Goal: Transaction & Acquisition: Purchase product/service

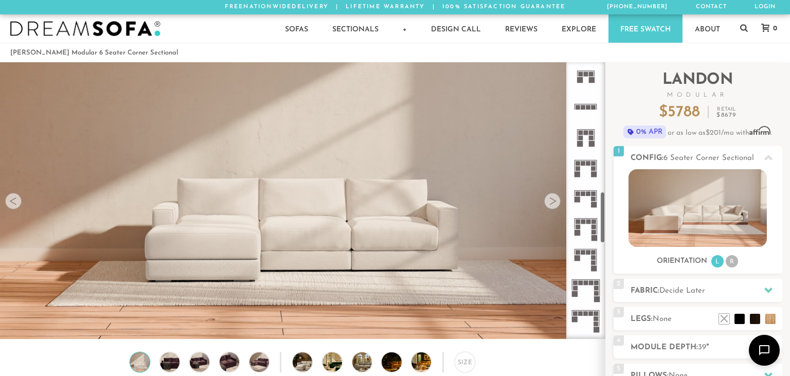
scroll to position [738, 0]
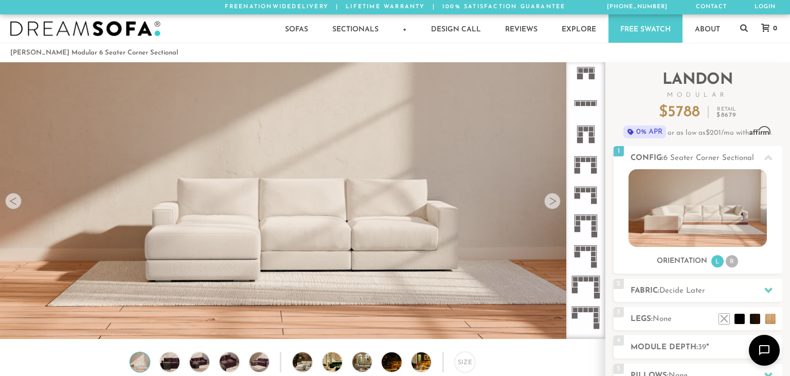
click at [583, 199] on icon at bounding box center [586, 195] width 30 height 30
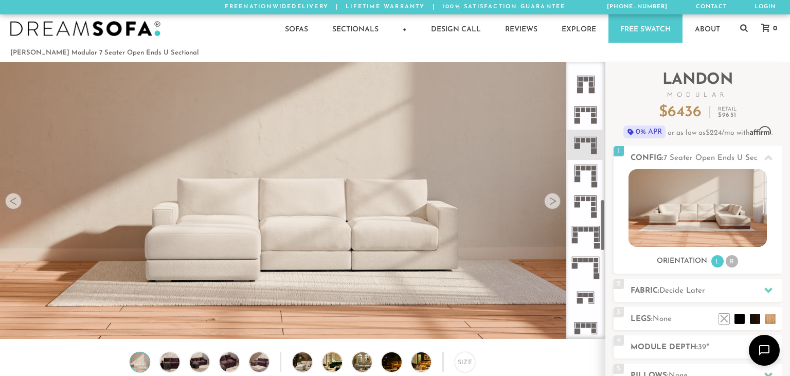
scroll to position [795, 0]
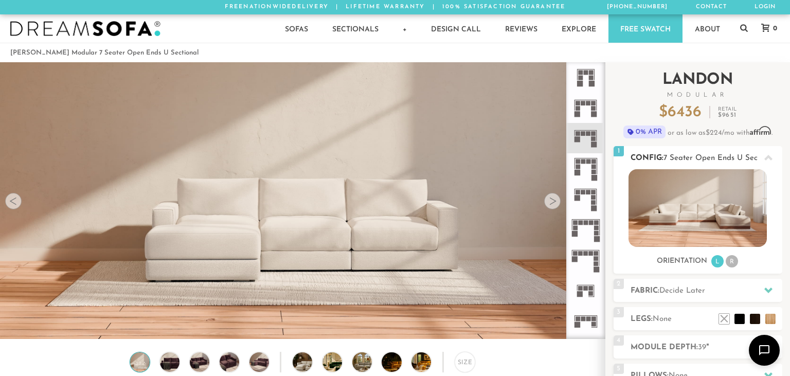
click at [733, 262] on li "R" at bounding box center [732, 261] width 12 height 12
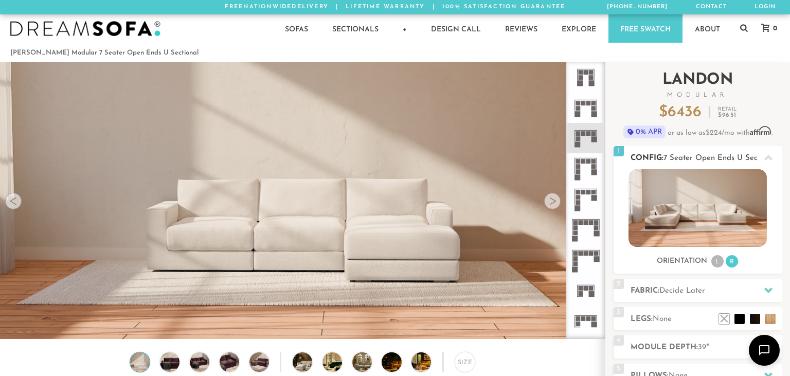
click at [716, 270] on div "1 Config: 7 Seater Open Ends U Sectional R Sofas L Sectionals U Sectionals" at bounding box center [698, 210] width 169 height 128
click at [717, 259] on li "L" at bounding box center [718, 261] width 12 height 12
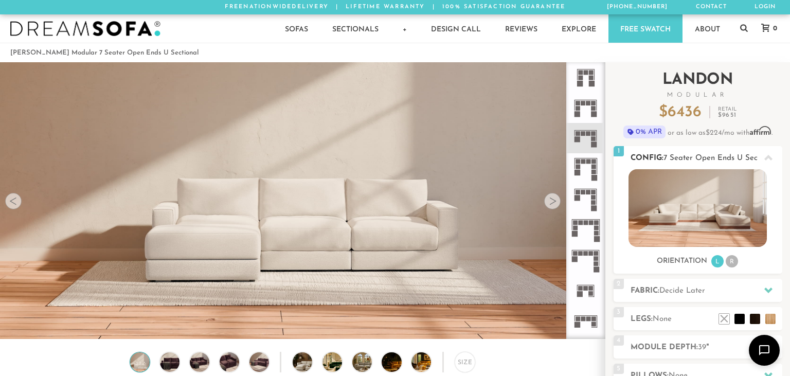
click at [735, 260] on li "R" at bounding box center [732, 261] width 12 height 12
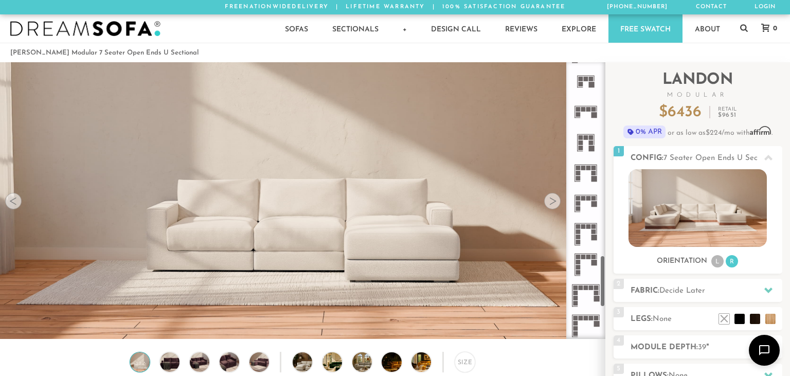
scroll to position [1022, 0]
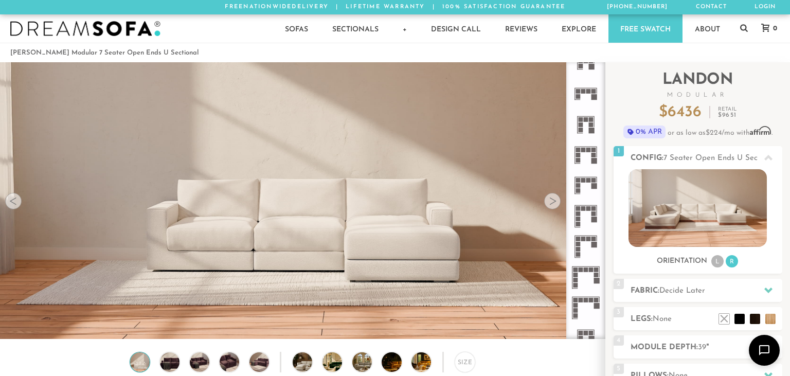
click at [594, 249] on icon at bounding box center [586, 247] width 30 height 30
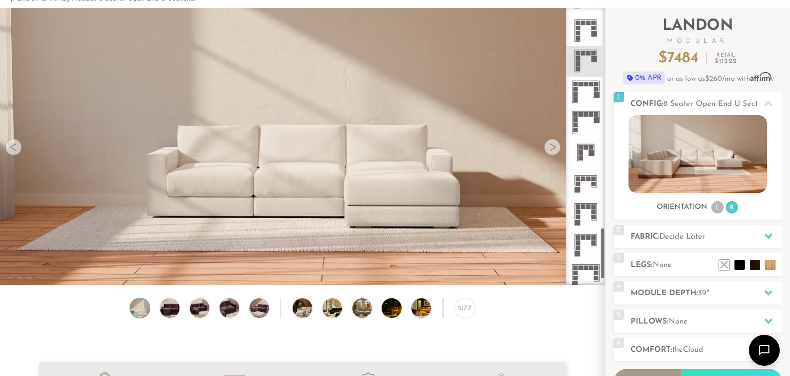
scroll to position [1190, 0]
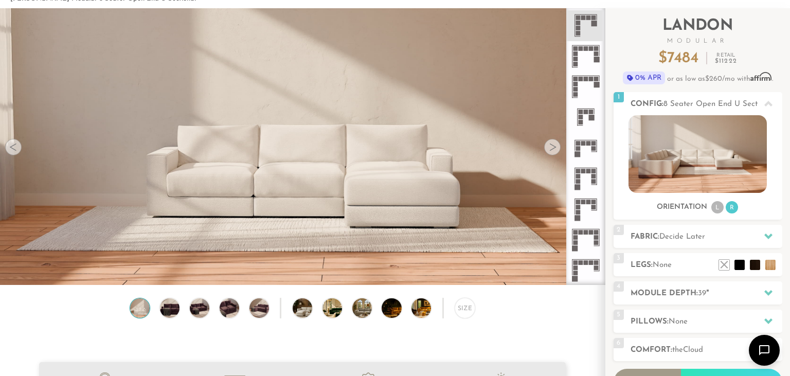
click at [584, 213] on icon at bounding box center [586, 209] width 30 height 30
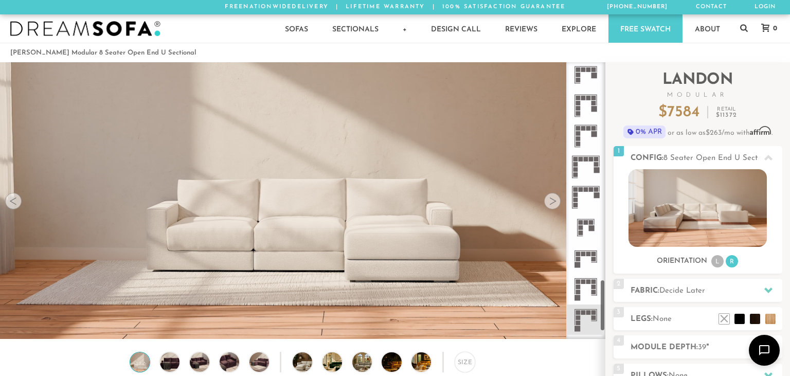
scroll to position [1190, 0]
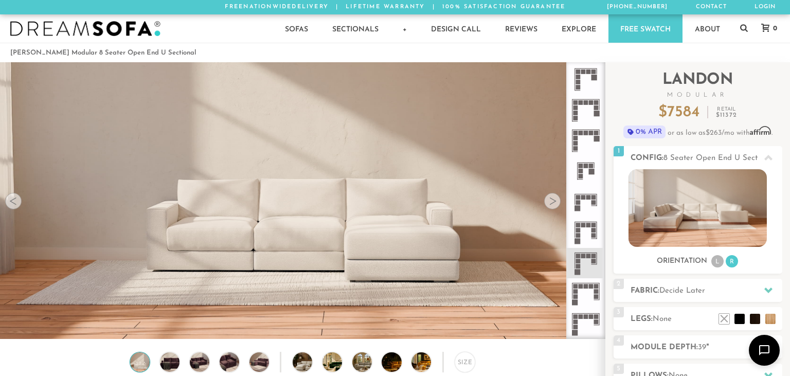
click at [588, 319] on icon at bounding box center [586, 324] width 30 height 30
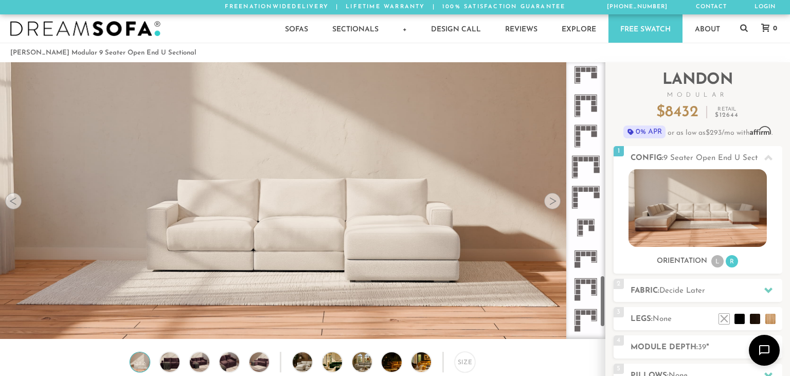
scroll to position [1076, 0]
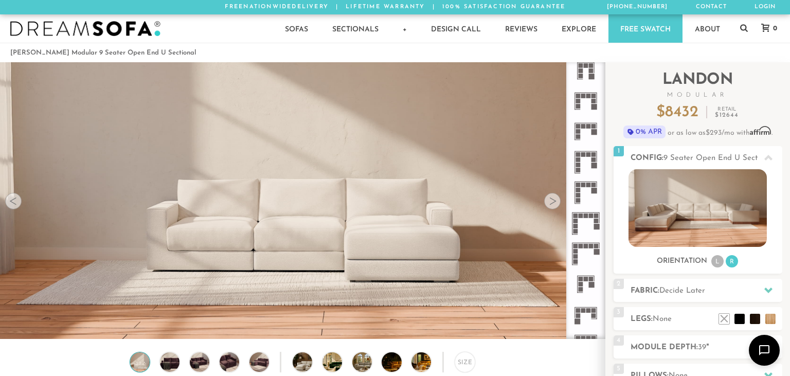
click at [593, 193] on rect at bounding box center [595, 191] width 6 height 6
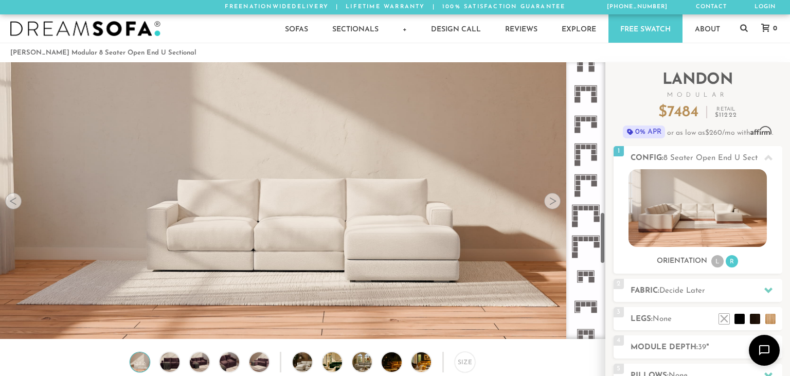
scroll to position [792, 0]
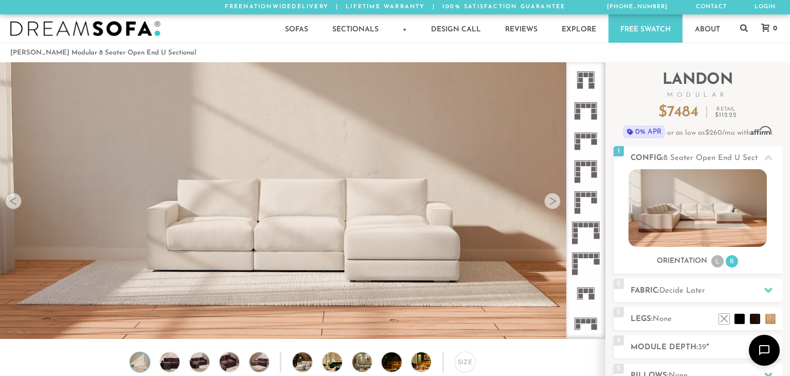
click at [595, 202] on rect at bounding box center [595, 201] width 6 height 6
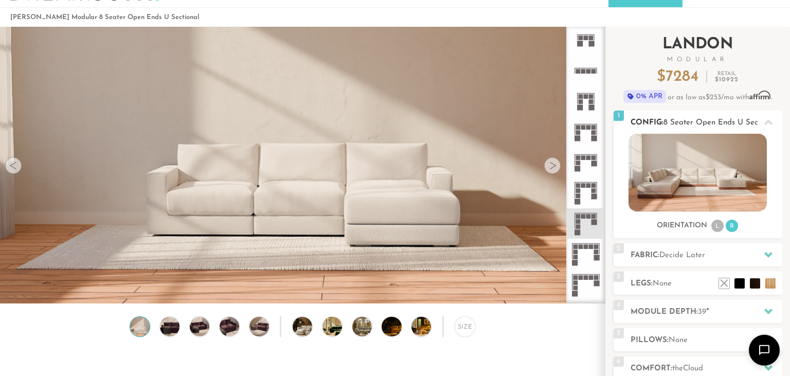
scroll to position [54, 0]
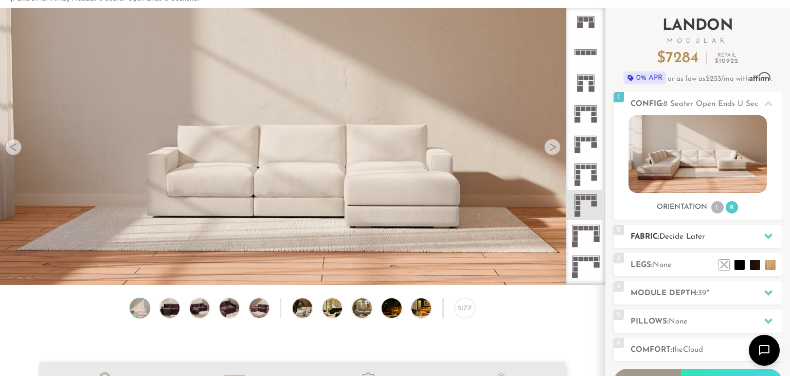
click at [753, 239] on h2 "Fabric: Decide Later" at bounding box center [707, 237] width 152 height 12
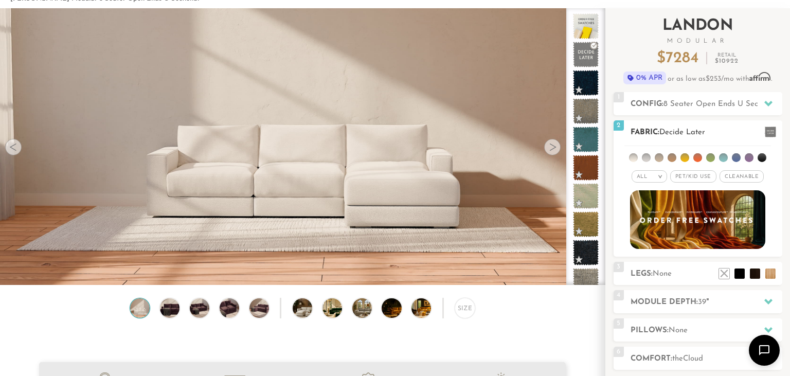
click at [710, 179] on span "Pet/Kid Use x" at bounding box center [693, 176] width 46 height 12
click at [742, 170] on span "Cleanable x" at bounding box center [745, 176] width 44 height 12
click at [657, 178] on em ">" at bounding box center [653, 176] width 8 height 5
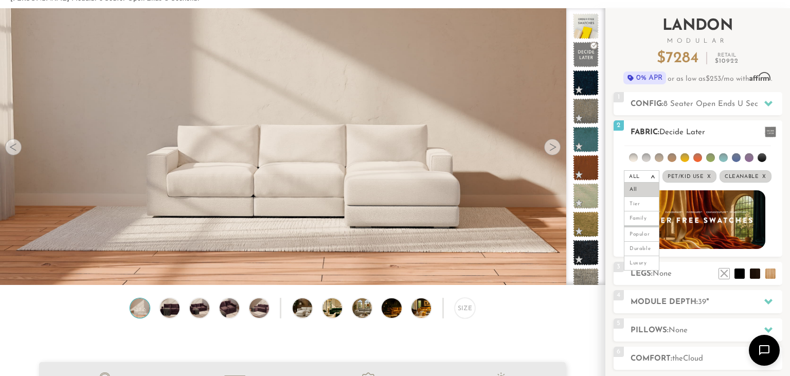
click at [739, 159] on li at bounding box center [736, 157] width 9 height 9
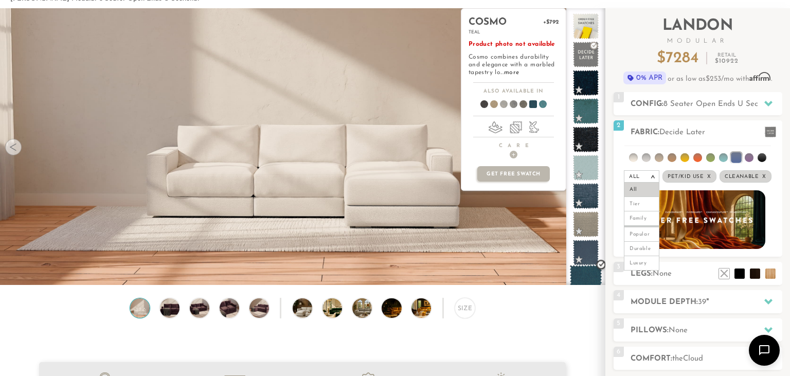
click at [590, 273] on span at bounding box center [586, 281] width 32 height 32
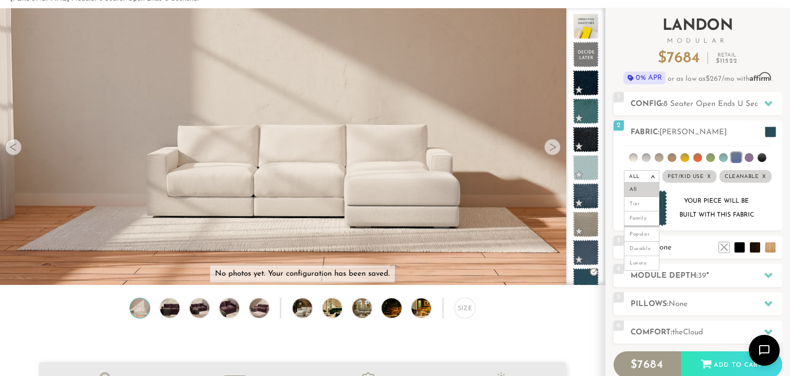
scroll to position [0, 0]
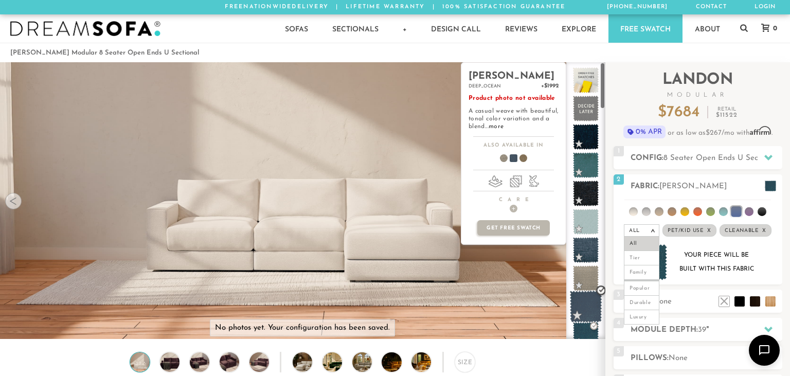
click at [589, 309] on span at bounding box center [586, 307] width 32 height 32
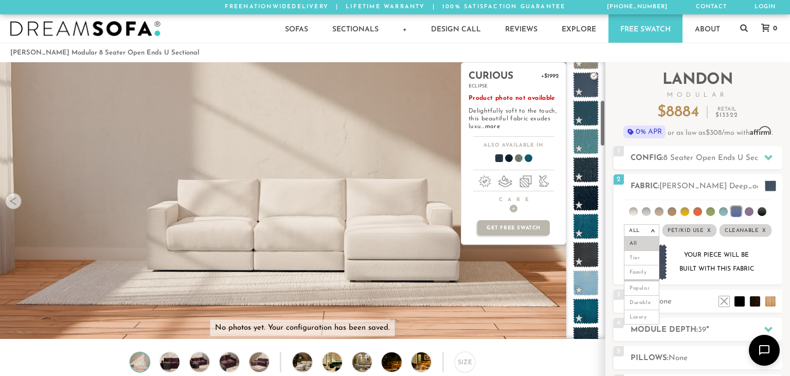
scroll to position [227, 0]
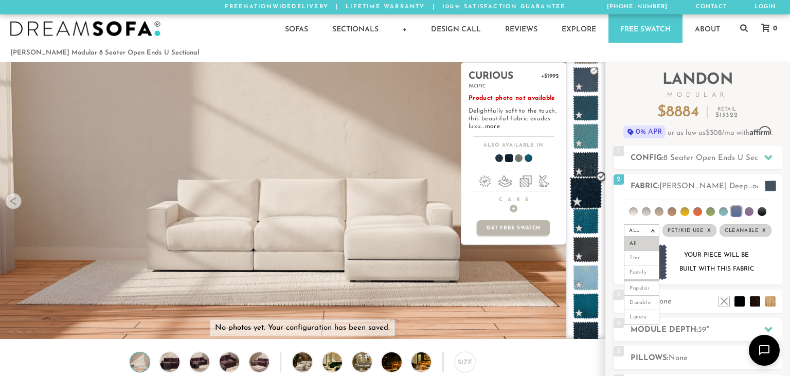
click at [587, 203] on span at bounding box center [586, 193] width 32 height 32
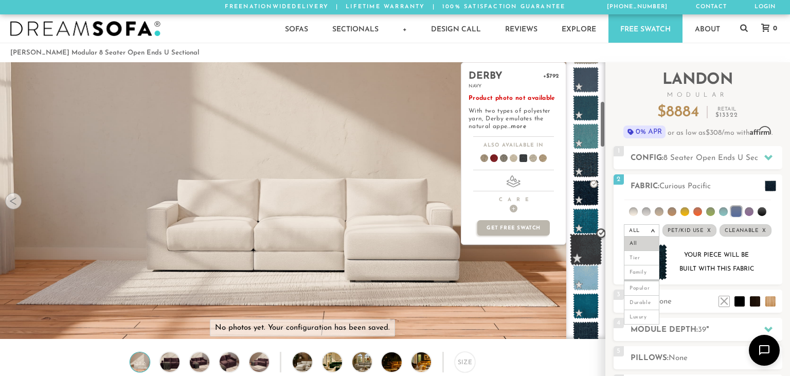
click at [591, 249] on span at bounding box center [586, 250] width 32 height 32
click at [519, 125] on link "more" at bounding box center [518, 126] width 15 height 6
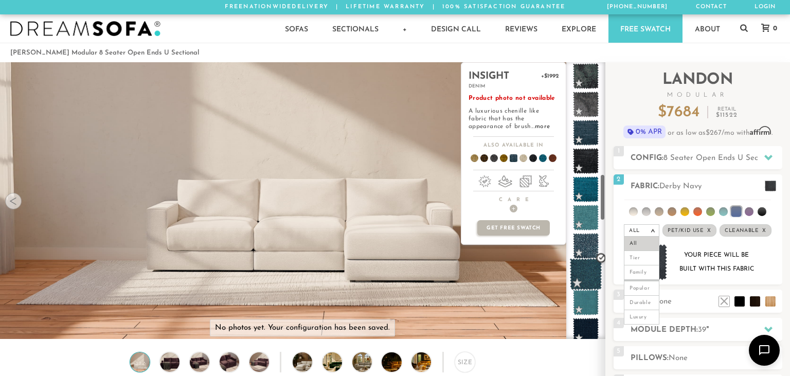
scroll to position [795, 0]
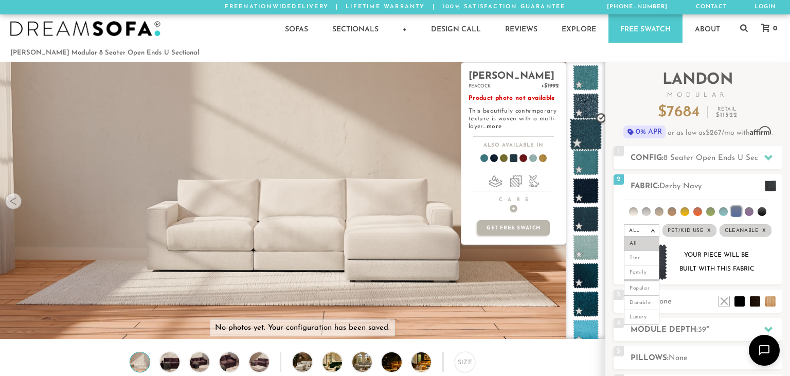
click at [592, 222] on span at bounding box center [586, 219] width 26 height 26
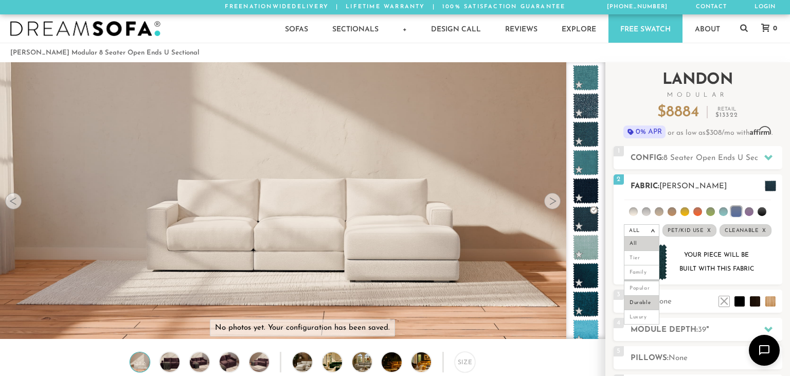
click at [644, 302] on li "Durable" at bounding box center [642, 303] width 36 height 14
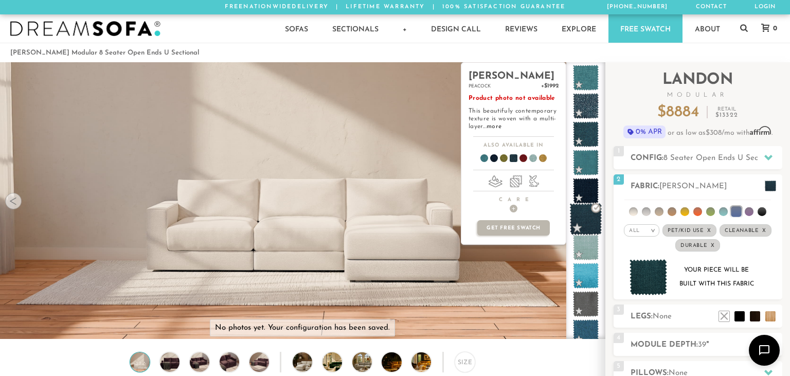
click at [586, 221] on span at bounding box center [586, 219] width 32 height 32
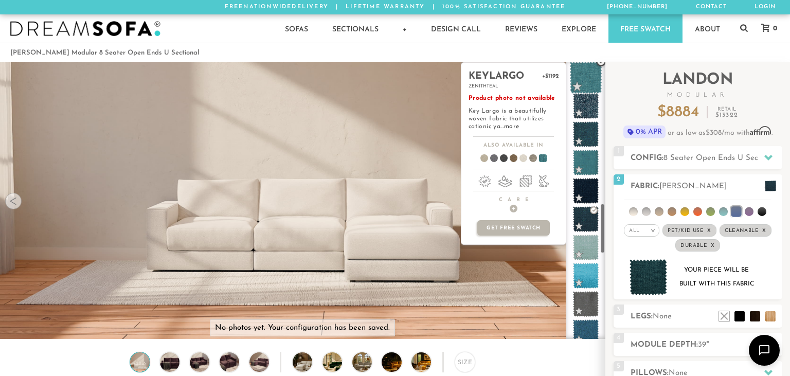
click at [587, 81] on span at bounding box center [586, 78] width 32 height 32
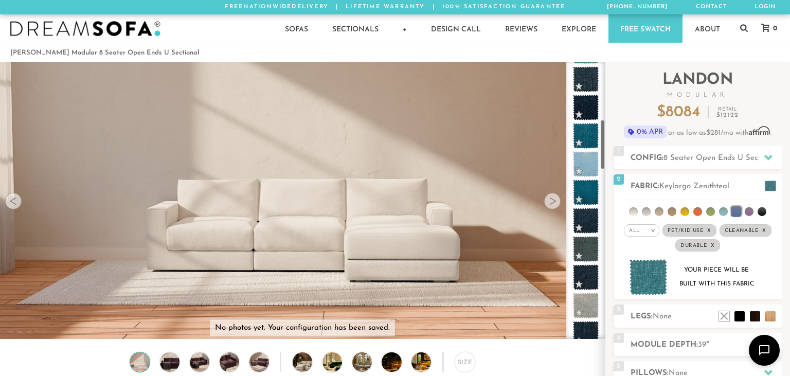
scroll to position [0, 0]
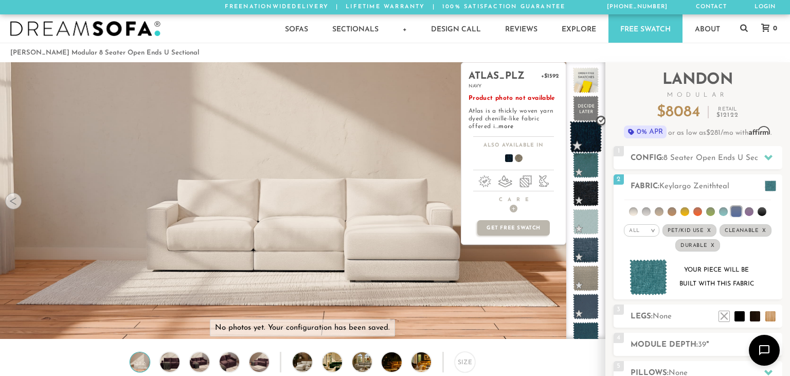
click at [592, 139] on span at bounding box center [586, 137] width 32 height 32
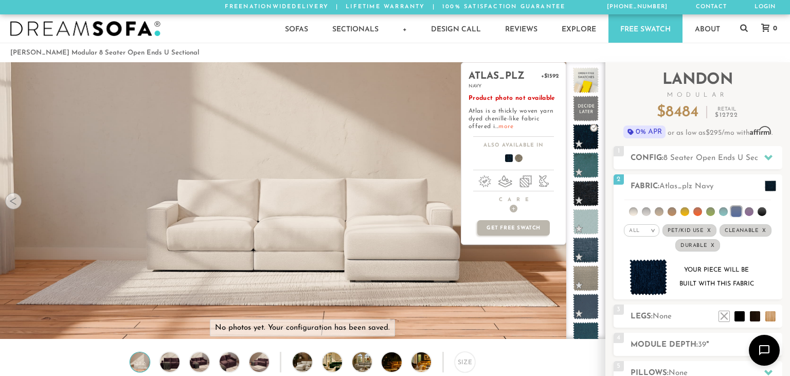
click at [510, 129] on link "more" at bounding box center [506, 126] width 15 height 6
click at [510, 131] on div "atlas_plz +$1592 navy Product photo not available Atlas is a thickly woven yarn…" at bounding box center [514, 100] width 104 height 74
click at [510, 122] on p "Product photo not available Atlas is a thickly woven yarn dyed chenille-like fa…" at bounding box center [514, 113] width 90 height 36
click at [507, 126] on link "more" at bounding box center [506, 126] width 15 height 6
click at [594, 198] on span at bounding box center [586, 194] width 32 height 32
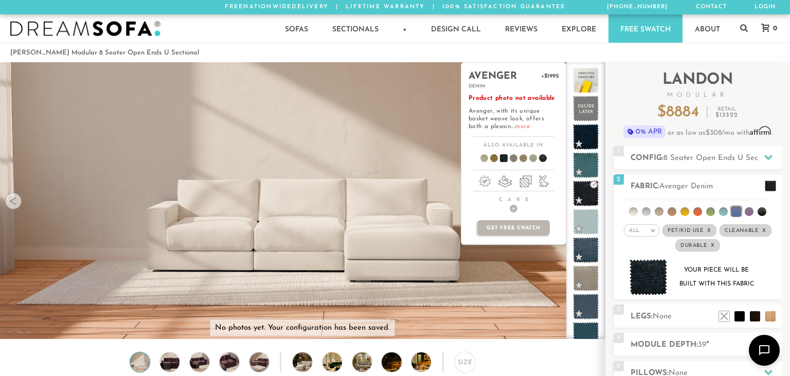
click at [515, 126] on link "more" at bounding box center [522, 126] width 15 height 6
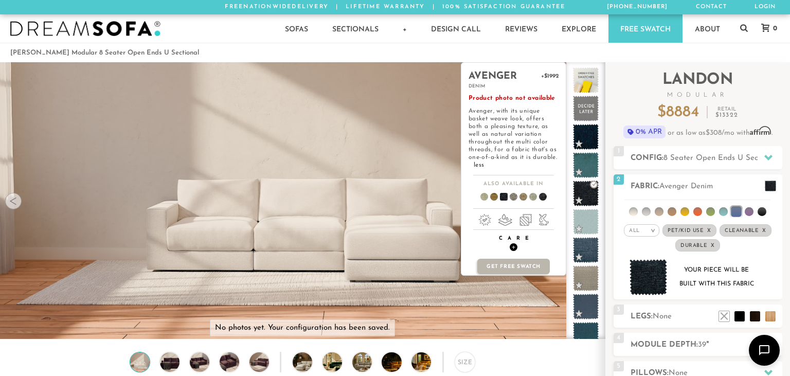
click at [509, 241] on h4 "Care +" at bounding box center [514, 243] width 104 height 16
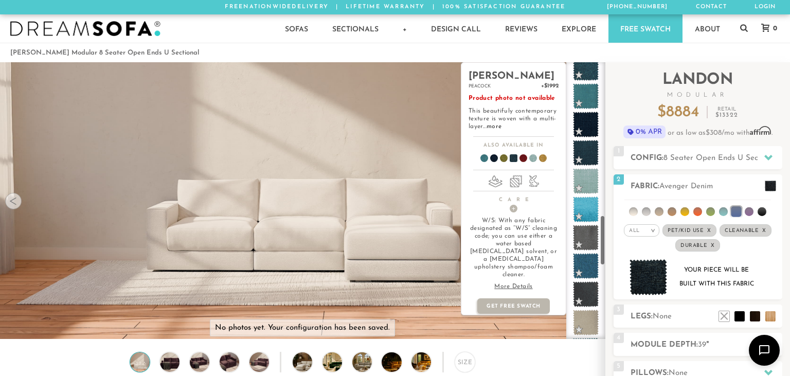
scroll to position [492, 0]
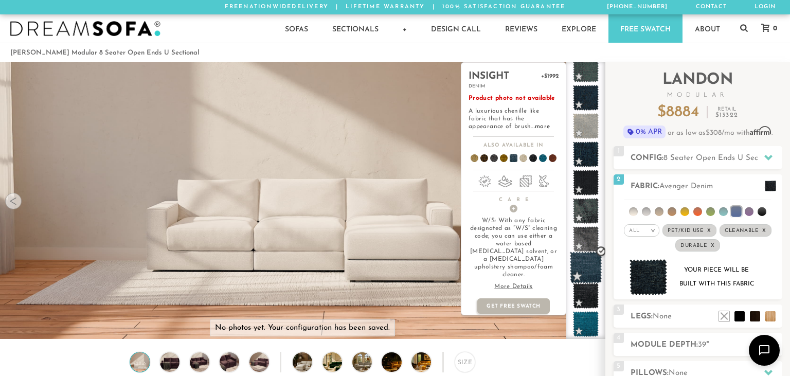
click at [587, 261] on span at bounding box center [586, 268] width 32 height 32
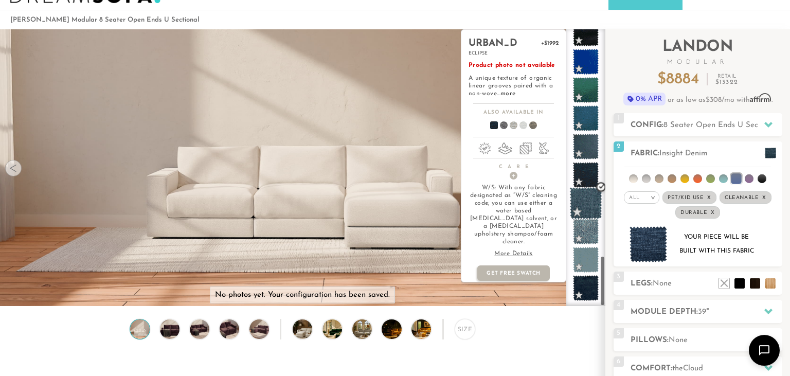
scroll to position [54, 0]
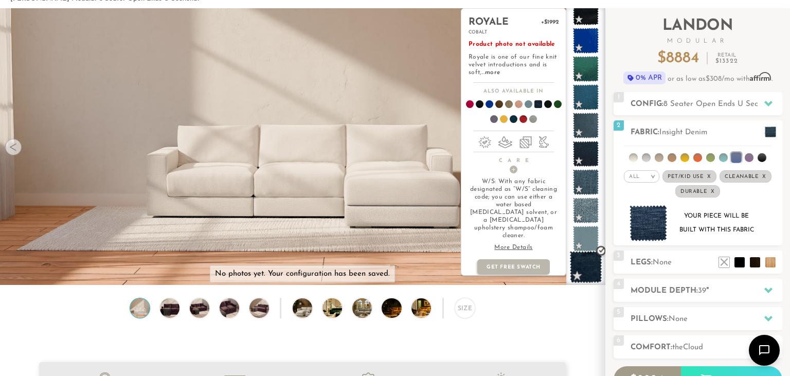
click at [581, 263] on span at bounding box center [586, 267] width 32 height 32
click at [493, 68] on p "Product photo not available Royale is one of our fine knit velvet introductions…" at bounding box center [514, 59] width 90 height 36
click at [493, 73] on link "more" at bounding box center [492, 72] width 15 height 6
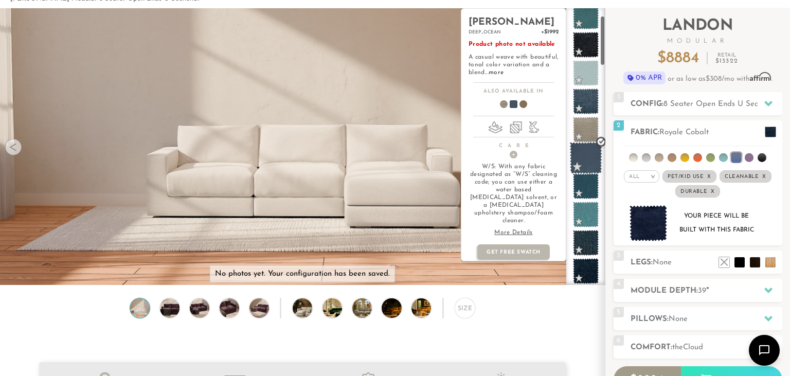
scroll to position [0, 0]
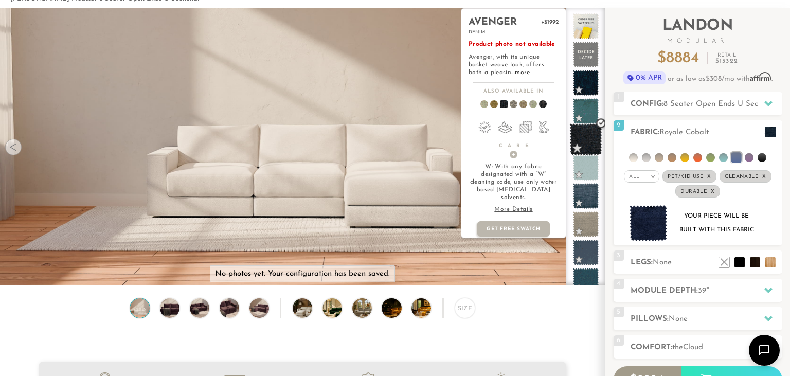
click at [587, 139] on span at bounding box center [586, 139] width 32 height 32
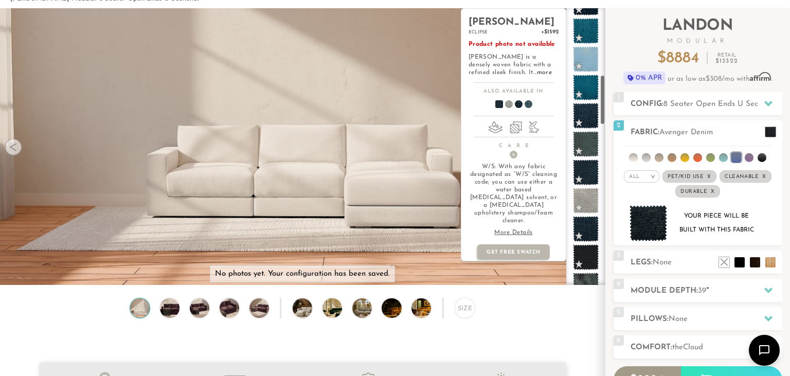
scroll to position [397, 0]
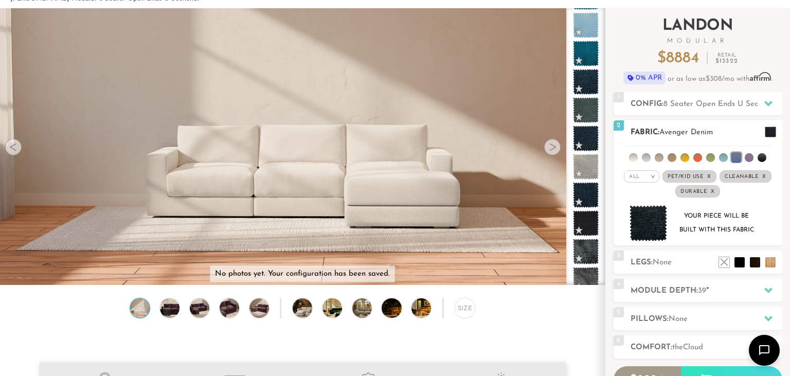
click at [708, 176] on em "x" at bounding box center [710, 177] width 4 height 6
click at [715, 194] on span "Durable x" at bounding box center [698, 191] width 45 height 12
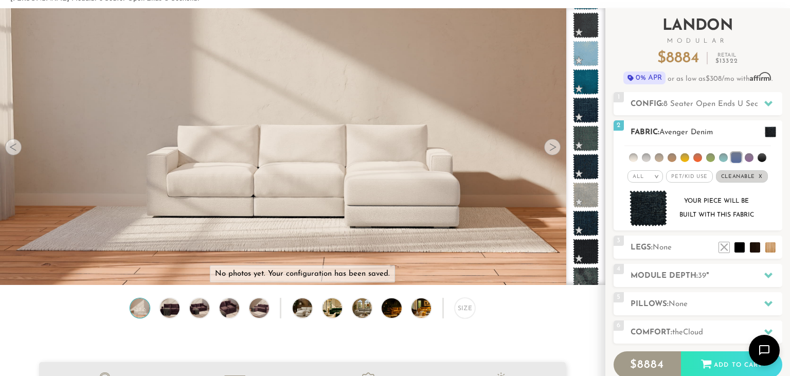
click at [765, 178] on span "Cleanable x" at bounding box center [742, 176] width 52 height 12
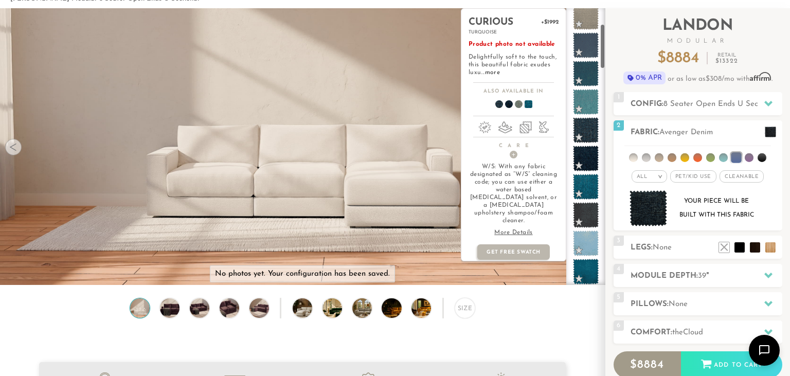
scroll to position [0, 0]
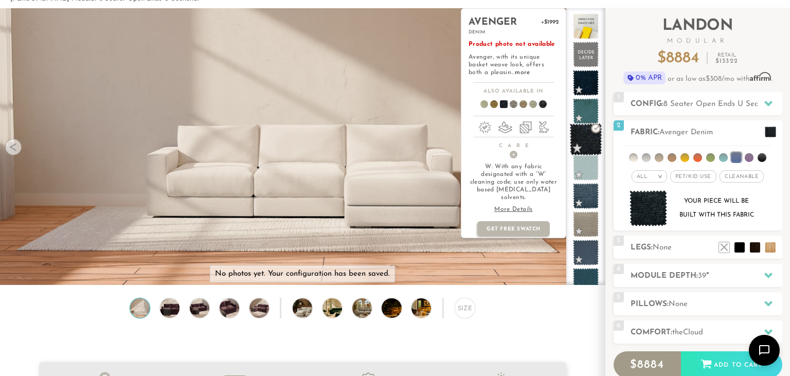
click at [575, 134] on span at bounding box center [586, 139] width 32 height 32
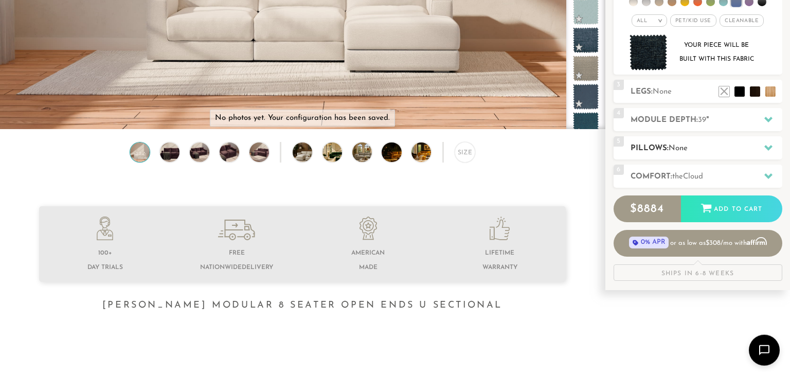
scroll to position [217, 0]
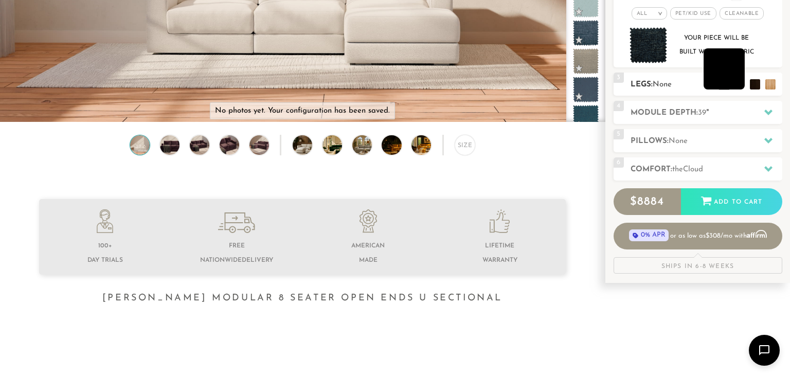
click at [738, 85] on li at bounding box center [724, 68] width 41 height 41
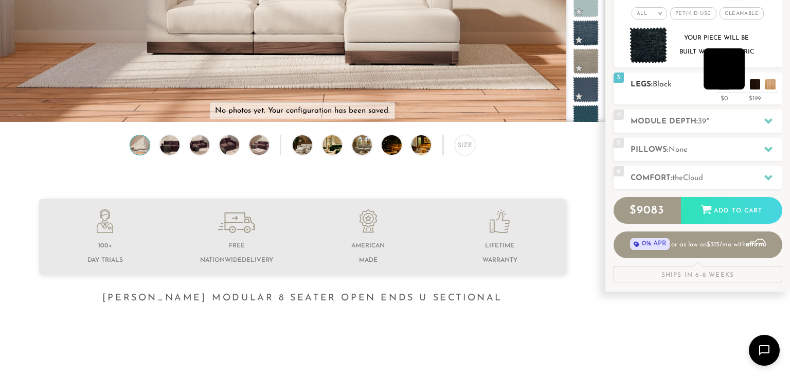
click at [742, 85] on li at bounding box center [724, 68] width 41 height 41
click at [755, 83] on li at bounding box center [739, 68] width 41 height 41
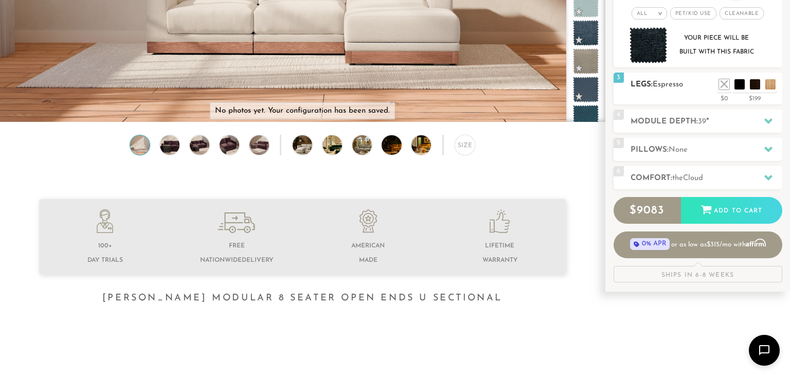
click at [737, 90] on h2 "Legs: Espresso" at bounding box center [707, 85] width 152 height 12
click at [741, 83] on li at bounding box center [724, 68] width 41 height 41
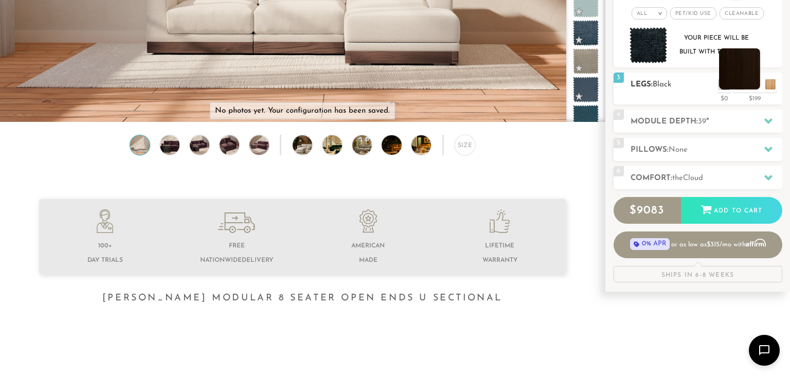
click at [757, 86] on li at bounding box center [739, 68] width 41 height 41
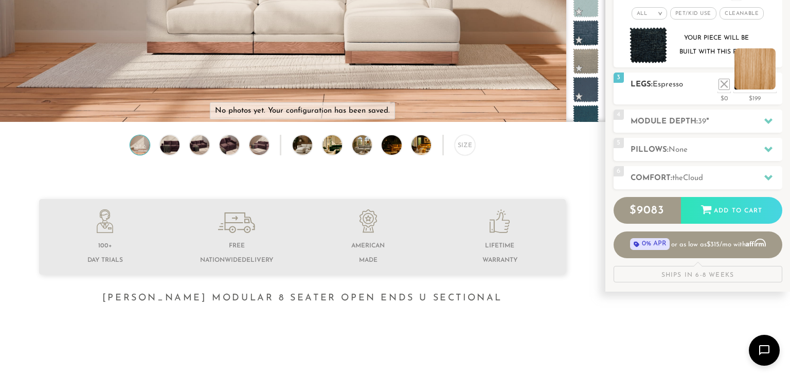
click at [769, 83] on li at bounding box center [755, 68] width 41 height 41
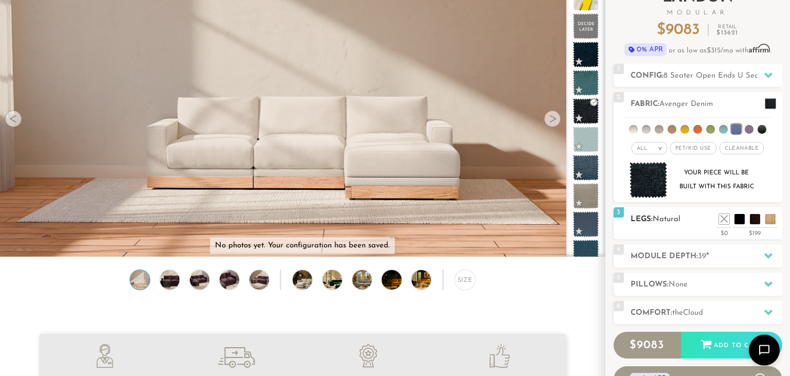
scroll to position [54, 0]
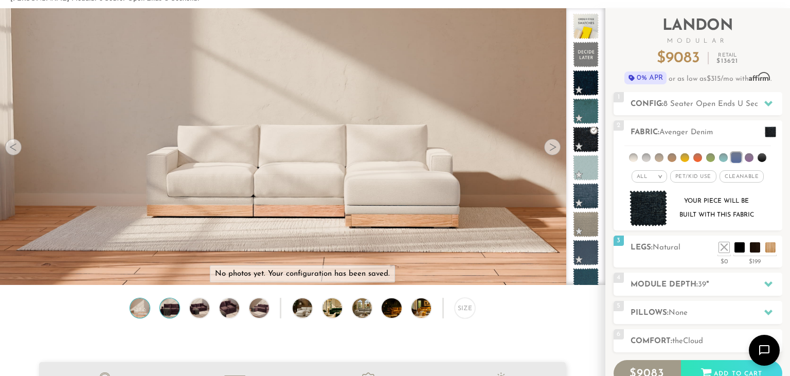
click at [172, 313] on img at bounding box center [170, 308] width 24 height 20
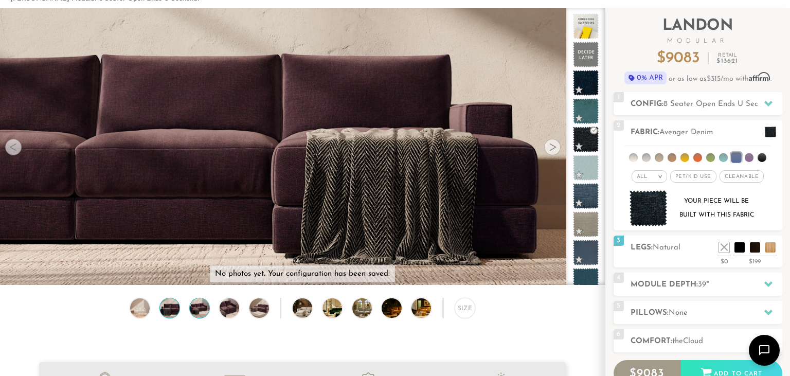
click at [192, 305] on img at bounding box center [200, 308] width 24 height 20
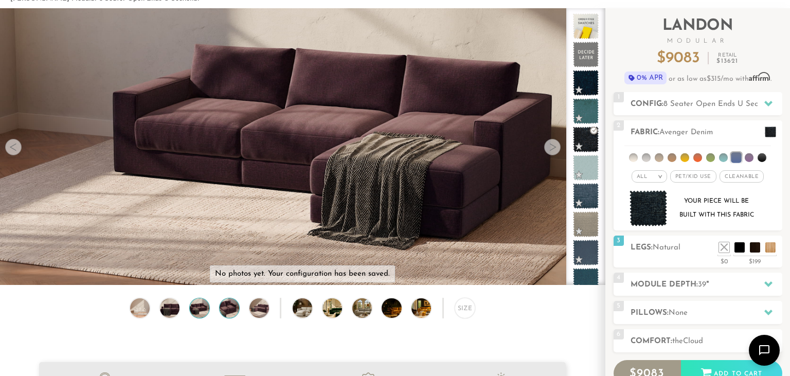
click at [232, 305] on img at bounding box center [230, 308] width 24 height 20
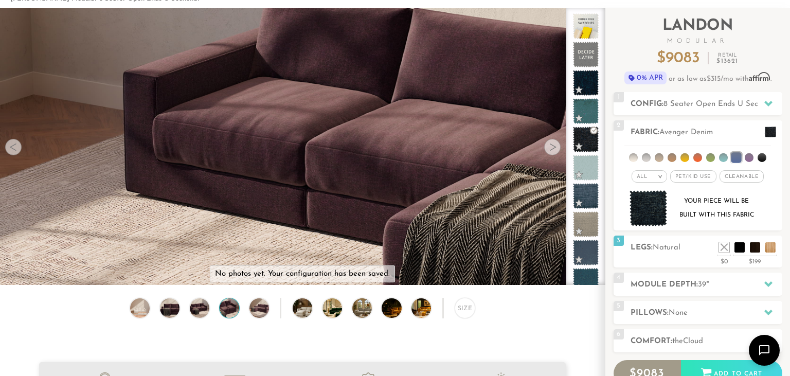
click at [292, 303] on div "Size" at bounding box center [302, 311] width 605 height 26
click at [306, 308] on img at bounding box center [310, 308] width 35 height 20
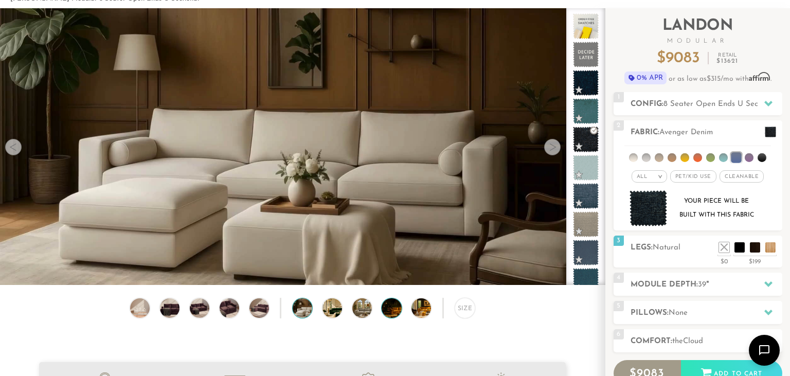
click at [383, 303] on img at bounding box center [399, 308] width 35 height 20
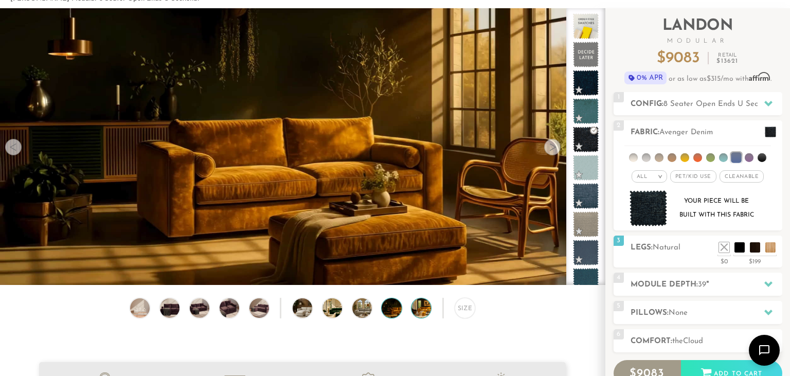
click at [427, 308] on img at bounding box center [429, 308] width 35 height 20
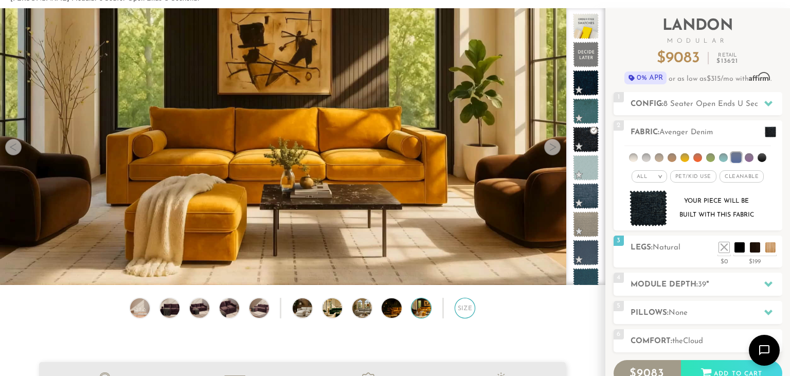
click at [467, 315] on div "Size" at bounding box center [465, 308] width 21 height 21
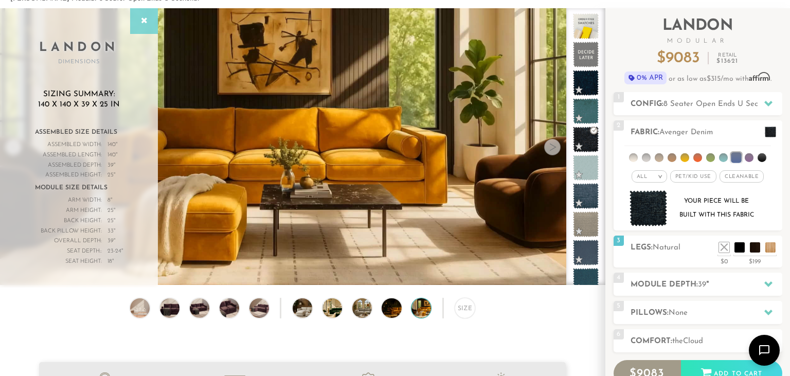
click at [151, 20] on div at bounding box center [144, 21] width 28 height 26
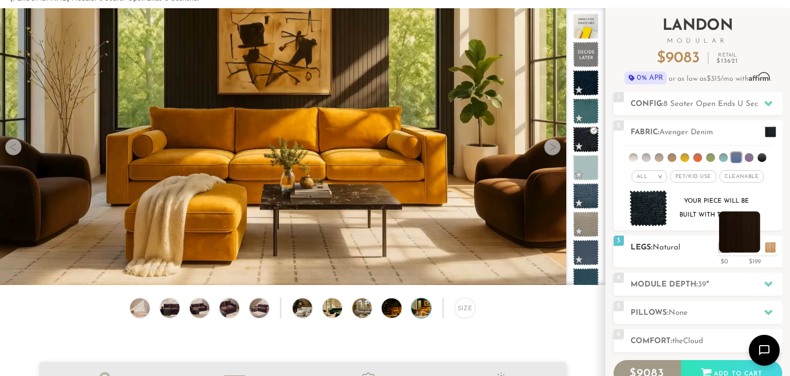
click at [756, 241] on li at bounding box center [739, 231] width 41 height 41
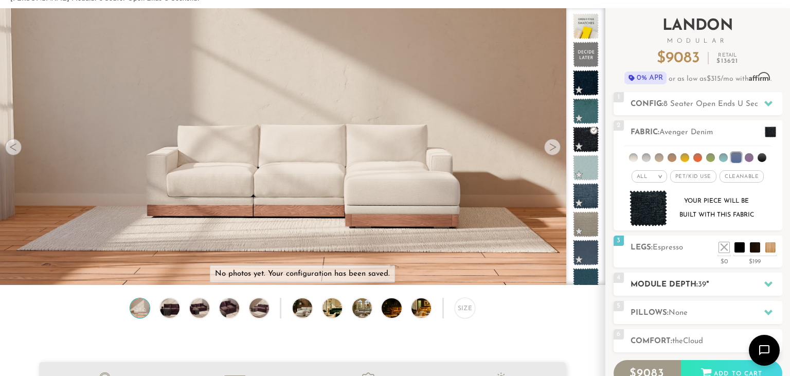
click at [681, 285] on h2 "Module Depth: 39 "" at bounding box center [707, 285] width 152 height 12
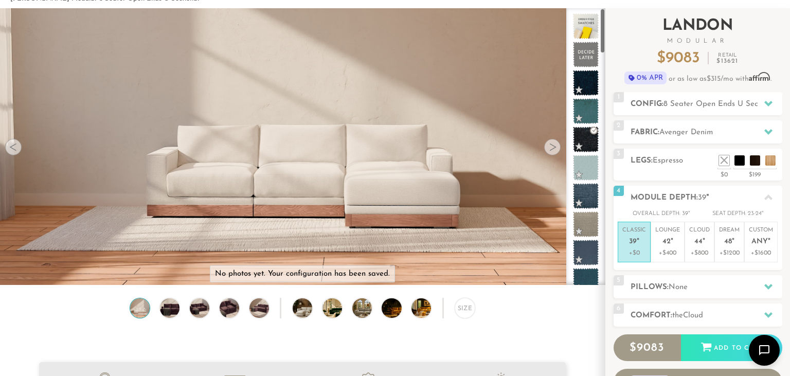
click at [674, 271] on div "Introducing [PERSON_NAME] Modular $ 9083 Retail $ 13621 $ 9083 Retail $ 13621 0…" at bounding box center [698, 214] width 169 height 412
click at [675, 285] on span "None" at bounding box center [678, 288] width 19 height 8
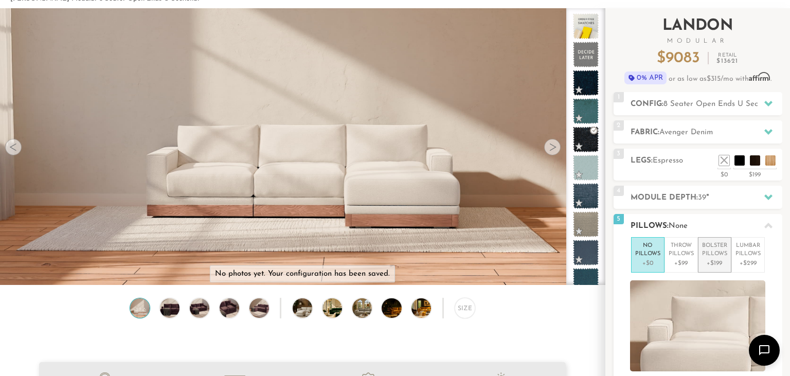
click at [711, 261] on p "+$199" at bounding box center [714, 263] width 25 height 9
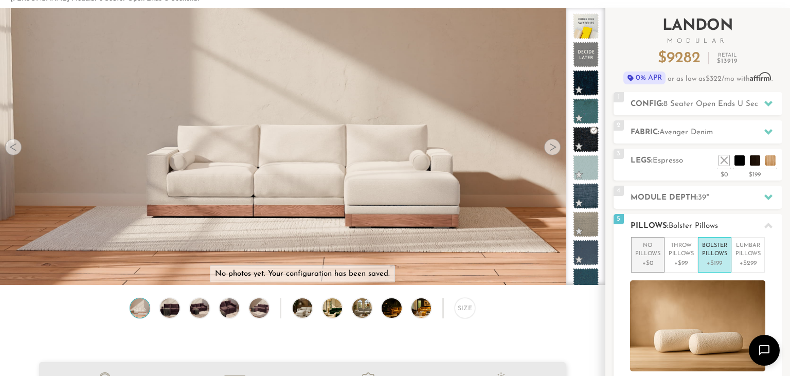
click at [658, 257] on p "No Pillows" at bounding box center [647, 250] width 25 height 17
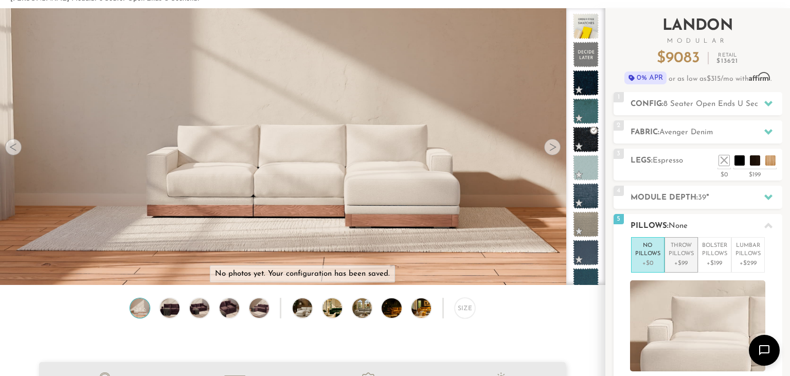
click at [680, 252] on p "Throw Pillows" at bounding box center [681, 250] width 25 height 17
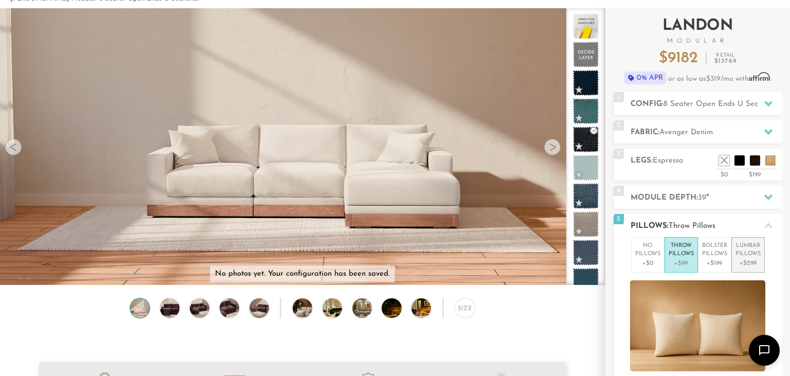
click at [750, 254] on p "Lumbar Pillows" at bounding box center [748, 250] width 25 height 17
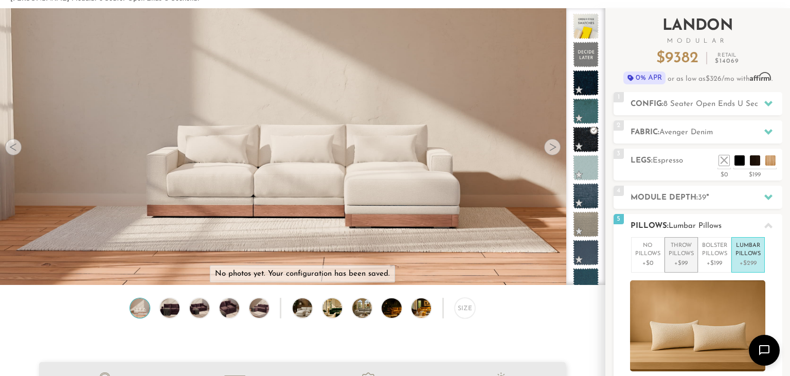
click at [676, 255] on p "Throw Pillows" at bounding box center [681, 250] width 25 height 17
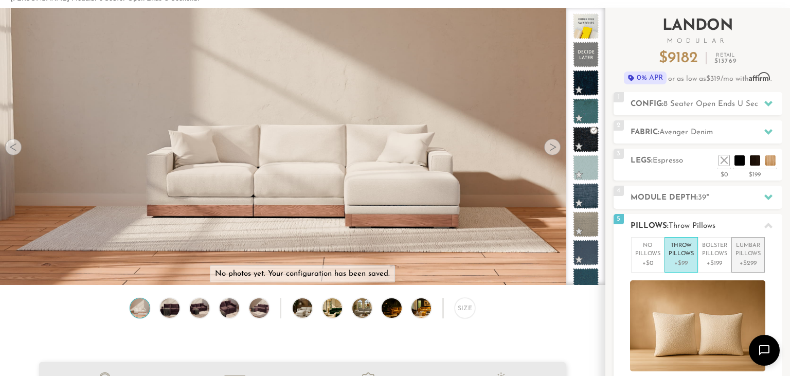
click at [756, 262] on p "+$299" at bounding box center [748, 263] width 25 height 9
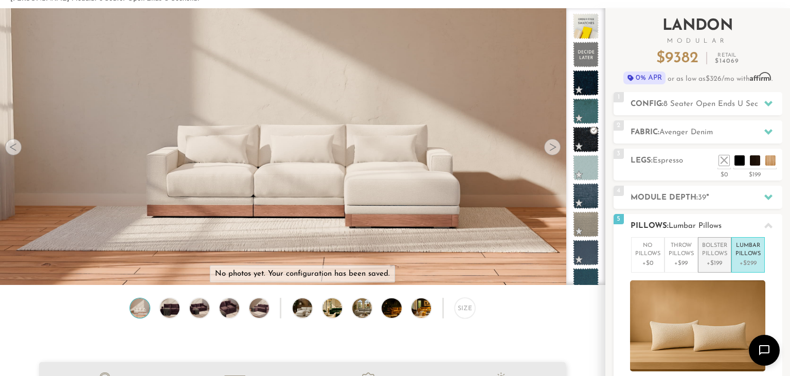
click at [721, 259] on p "+$199" at bounding box center [714, 263] width 25 height 9
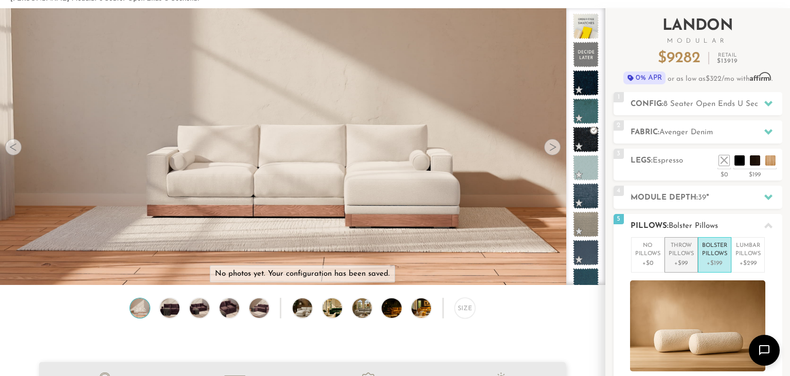
click at [686, 257] on p "Throw Pillows" at bounding box center [681, 250] width 25 height 17
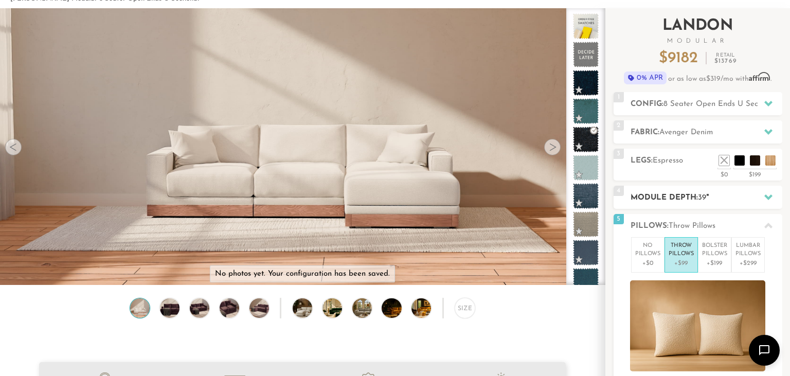
click at [770, 199] on icon at bounding box center [769, 197] width 8 height 8
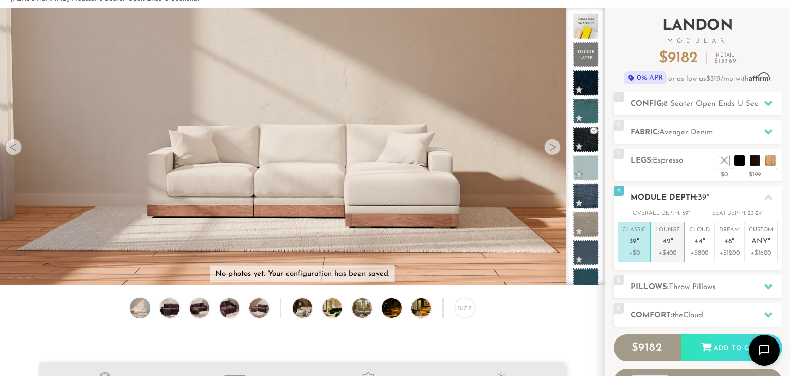
click at [671, 254] on p "+$400" at bounding box center [668, 253] width 25 height 9
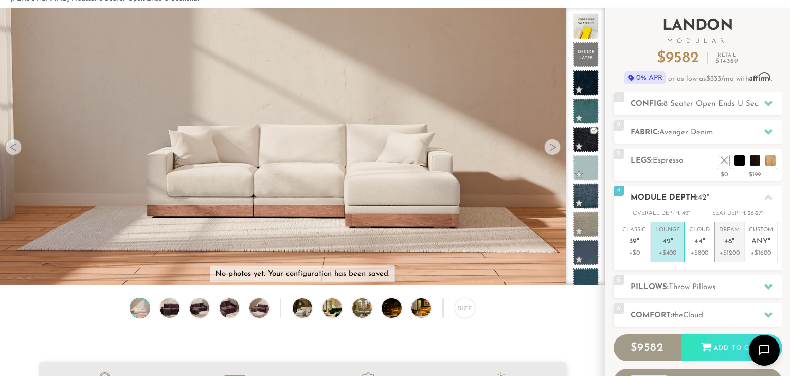
click at [717, 254] on li "Dream 48 " +$1200" at bounding box center [730, 242] width 30 height 41
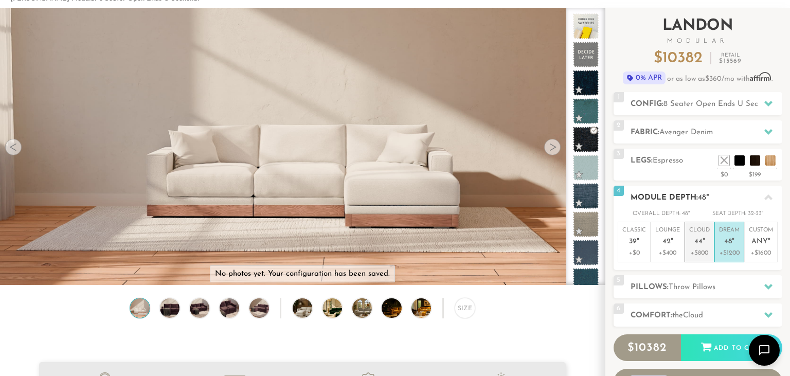
click at [706, 253] on p "+$800" at bounding box center [699, 253] width 21 height 9
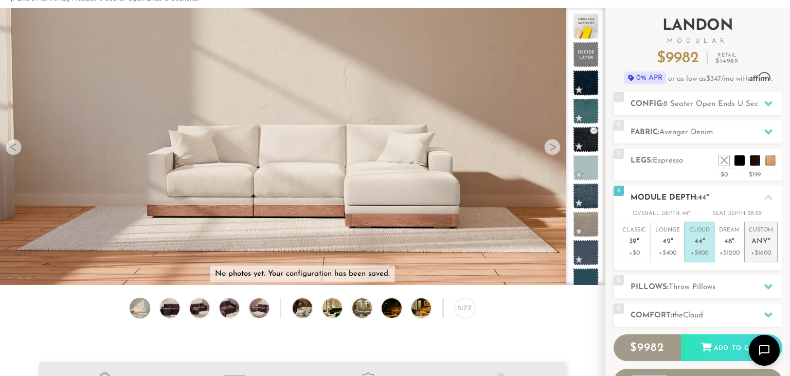
click at [758, 251] on p "+$1600" at bounding box center [761, 253] width 24 height 9
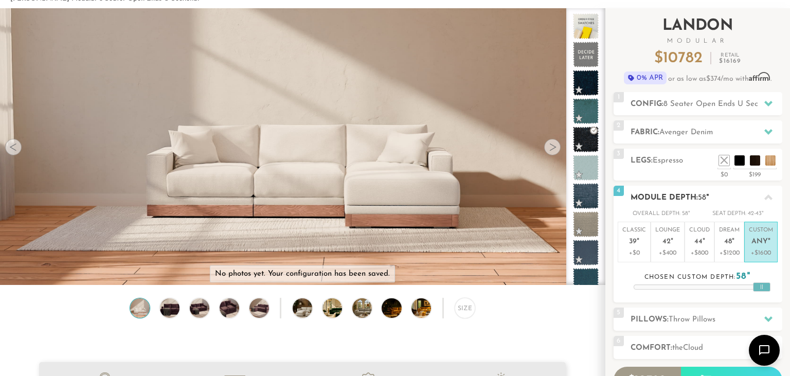
drag, startPoint x: 700, startPoint y: 287, endPoint x: 780, endPoint y: 281, distance: 80.0
click at [780, 281] on div "Overall Depth: 58 " Seat Depth: 42-43 " Classic 39 " +$0 Lounge 42 " +$400 Clou…" at bounding box center [698, 249] width 169 height 81
drag, startPoint x: 762, startPoint y: 285, endPoint x: 690, endPoint y: 288, distance: 72.1
click at [690, 288] on div at bounding box center [689, 286] width 17 height 9
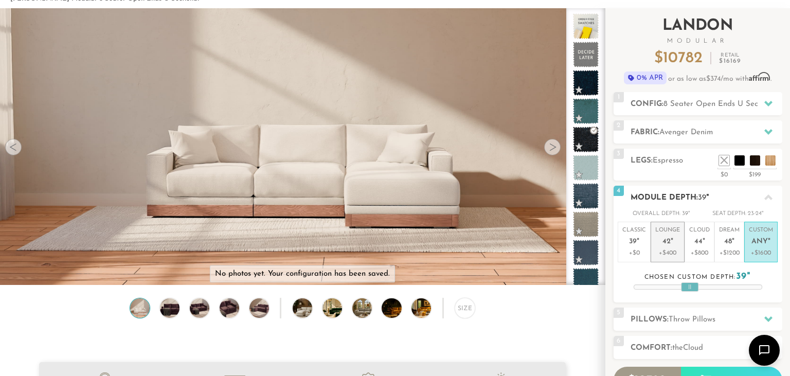
click at [671, 249] on p "+$400" at bounding box center [668, 253] width 25 height 9
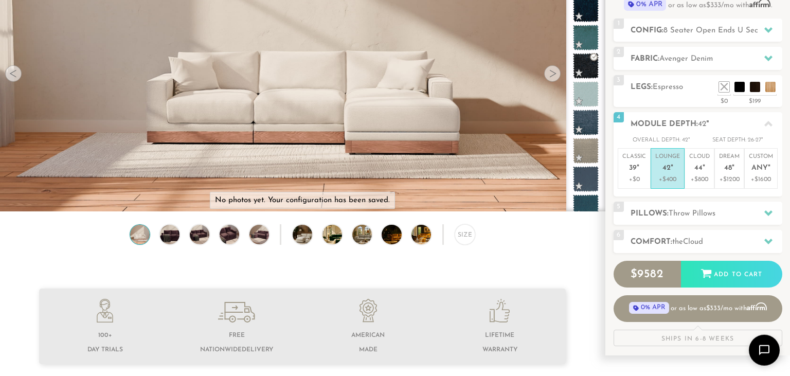
scroll to position [163, 0]
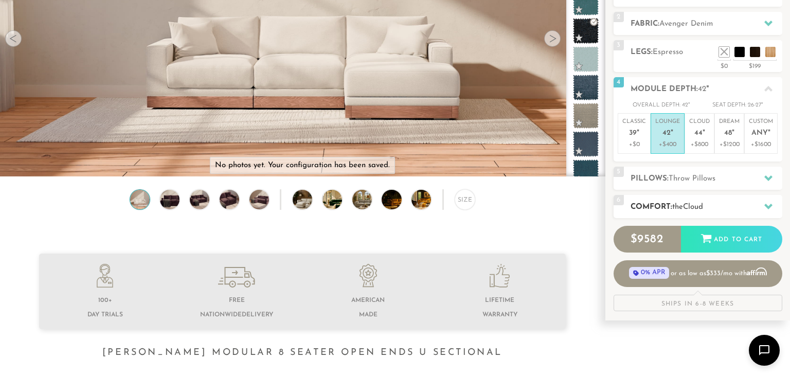
click at [755, 197] on div "6 Comfort: the Cloud soft" at bounding box center [698, 206] width 169 height 23
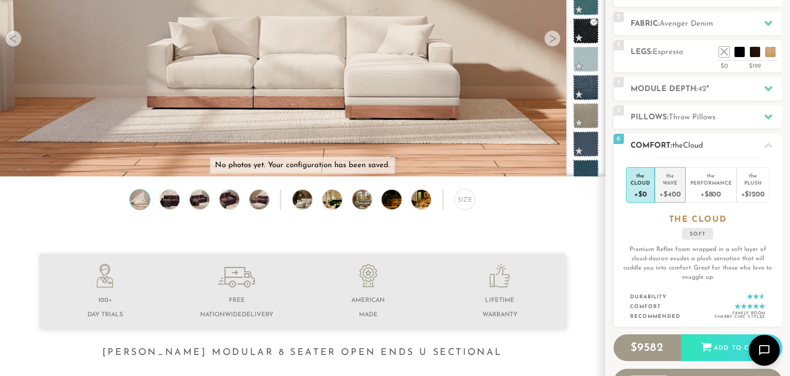
click at [681, 196] on div "+$400" at bounding box center [670, 193] width 21 height 15
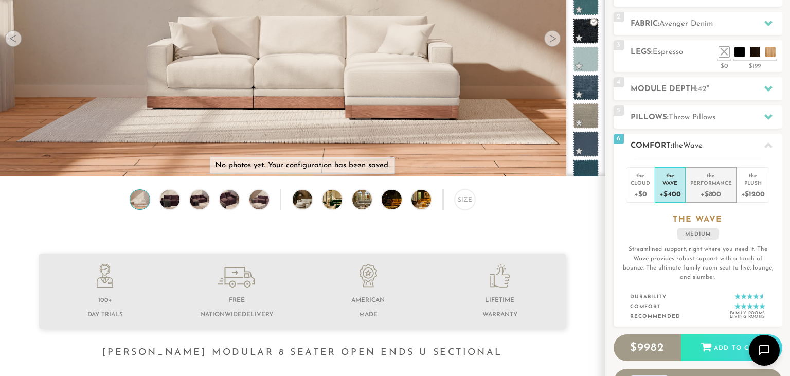
click at [718, 182] on div "Performance" at bounding box center [712, 182] width 42 height 7
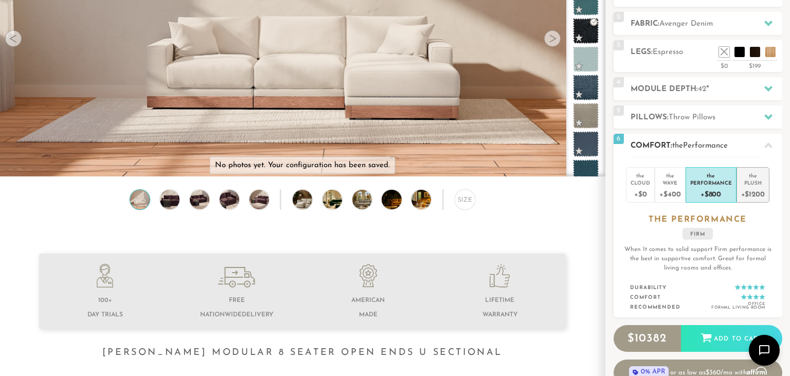
click at [763, 190] on div "+$1200" at bounding box center [753, 193] width 24 height 15
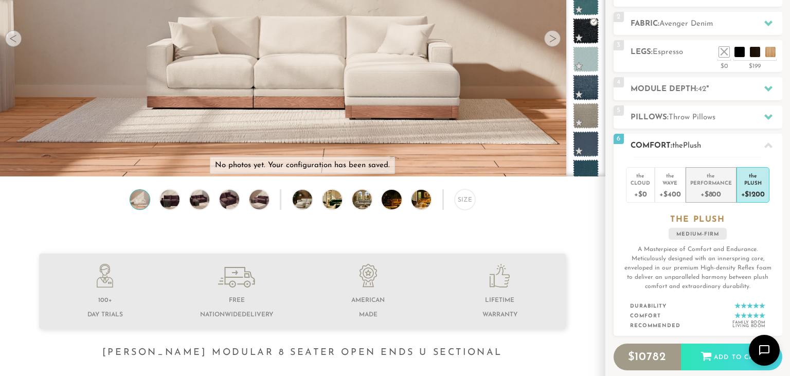
click at [721, 182] on div "Performance" at bounding box center [712, 182] width 42 height 7
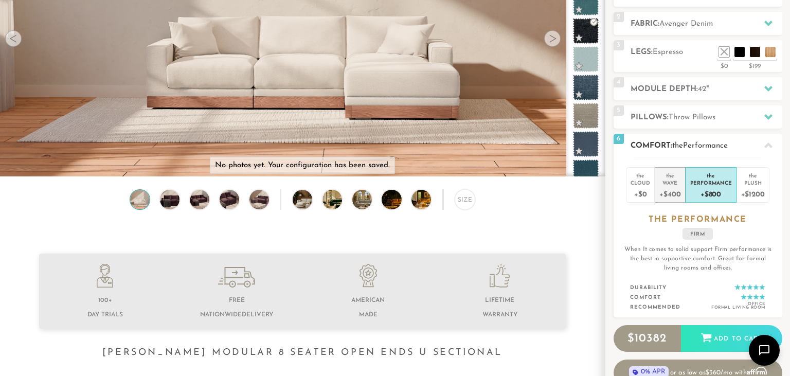
click at [677, 179] on div "Wave" at bounding box center [670, 182] width 21 height 7
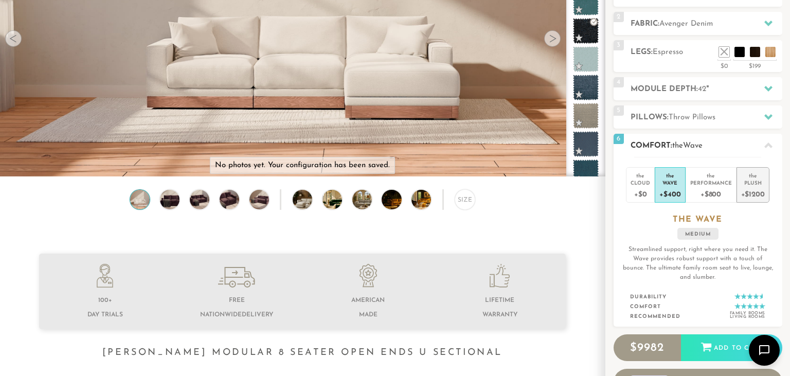
click at [760, 185] on div "Plush" at bounding box center [753, 182] width 24 height 7
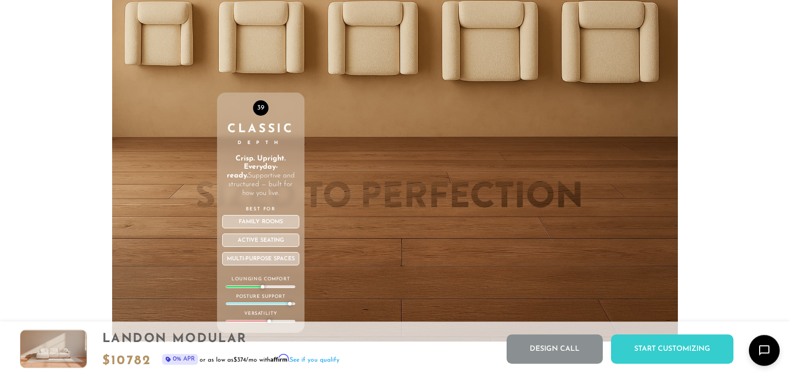
scroll to position [3640, 0]
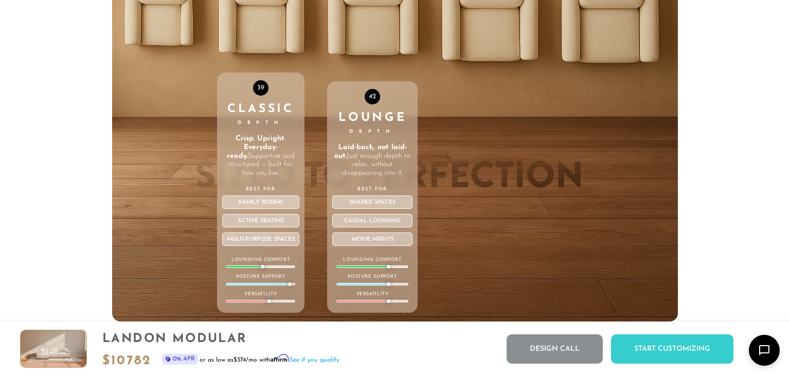
click at [379, 26] on div "42 Lounge Depth Laid-back, not laid-out. Just enough depth to relax, without di…" at bounding box center [372, 102] width 91 height 437
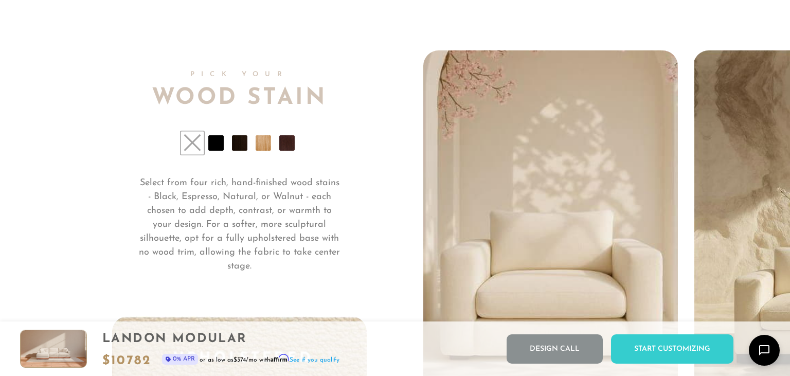
scroll to position [7661, 0]
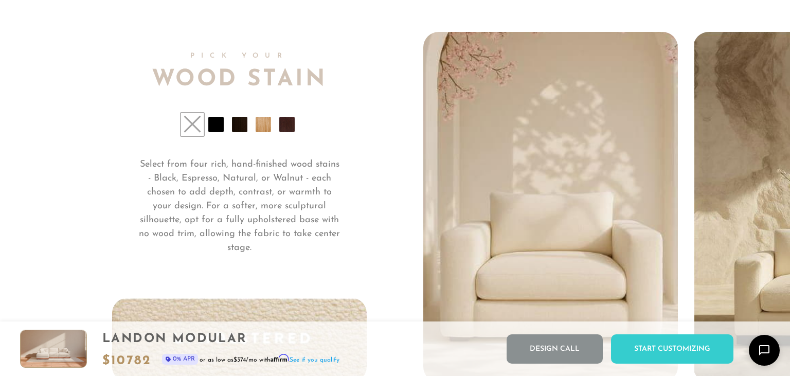
click at [215, 128] on li at bounding box center [215, 124] width 15 height 15
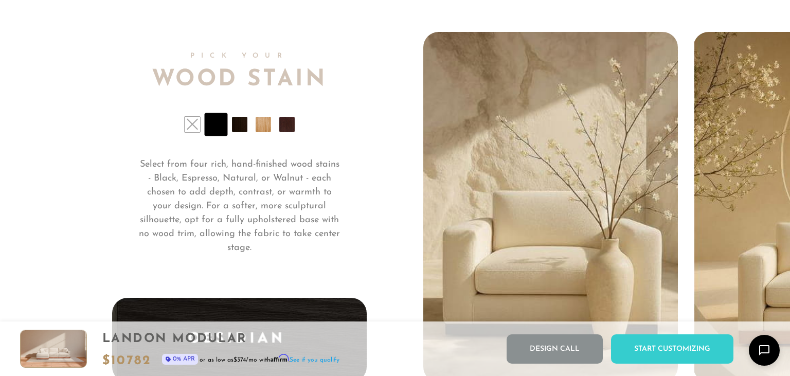
scroll to position [7716, 0]
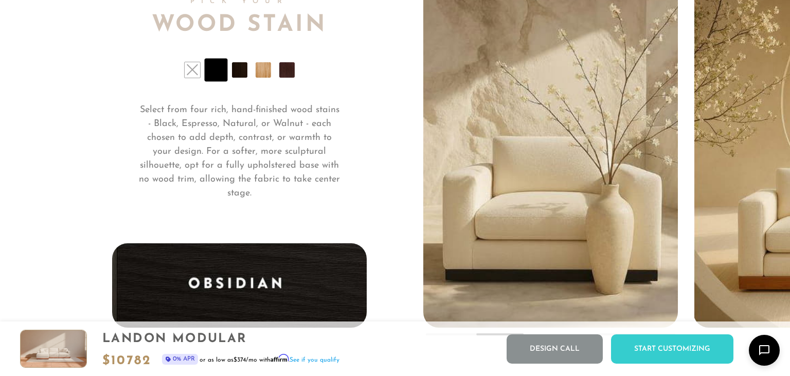
click at [246, 70] on li at bounding box center [239, 69] width 15 height 15
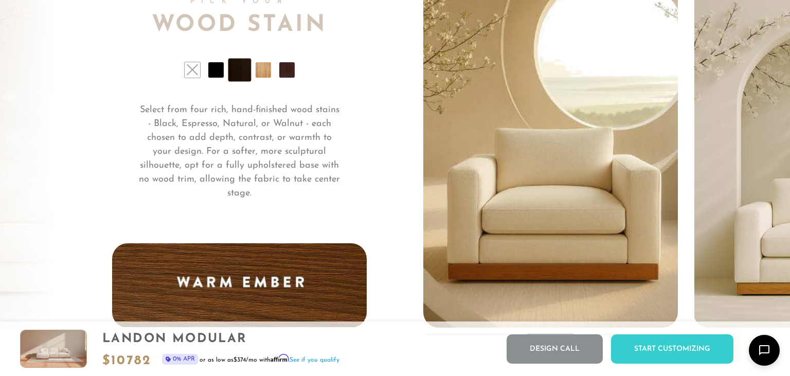
click at [271, 74] on ul at bounding box center [239, 69] width 255 height 15
click at [286, 73] on li at bounding box center [286, 69] width 15 height 15
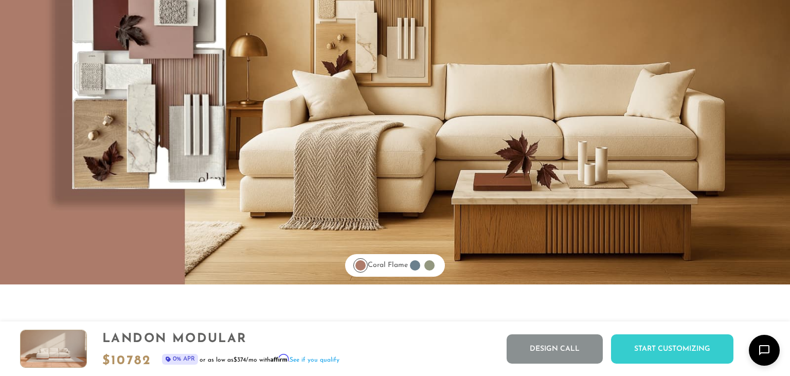
scroll to position [8368, 0]
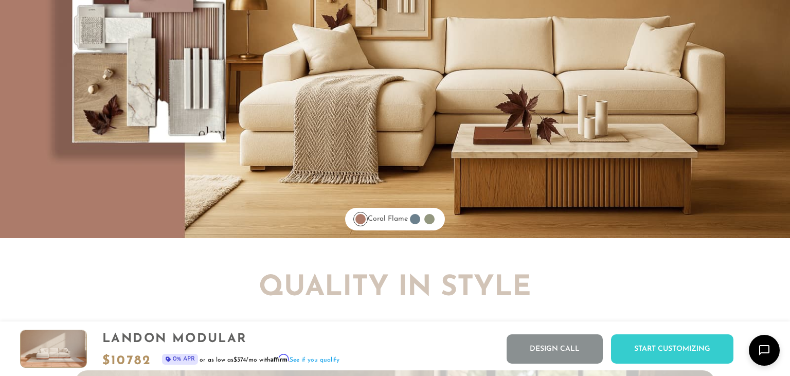
click at [420, 219] on div at bounding box center [415, 219] width 10 height 10
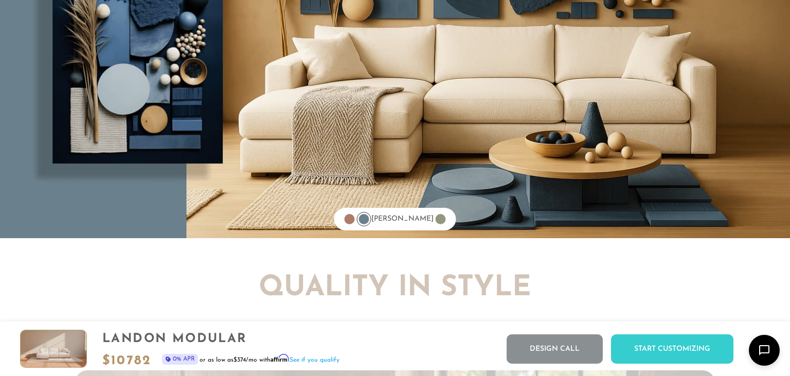
click at [436, 219] on div at bounding box center [441, 219] width 10 height 10
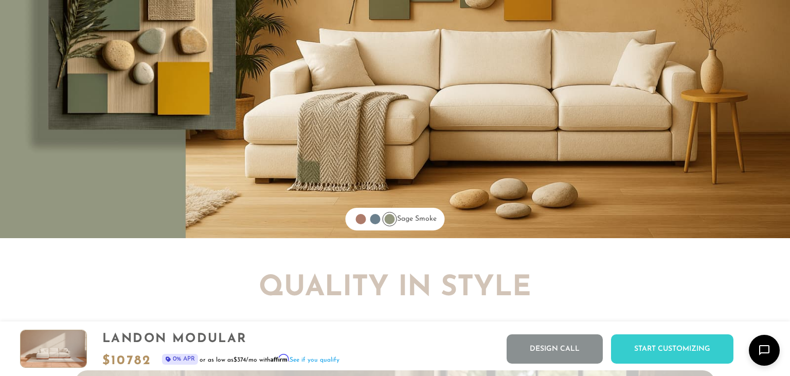
click at [370, 222] on div at bounding box center [375, 219] width 10 height 10
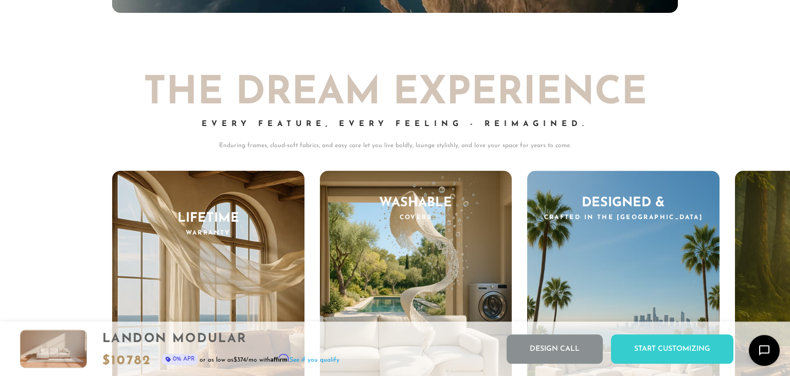
scroll to position [9671, 0]
